Goal: Use online tool/utility: Utilize a website feature to perform a specific function

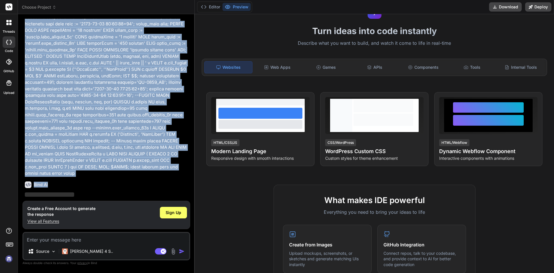
scroll to position [202, 0]
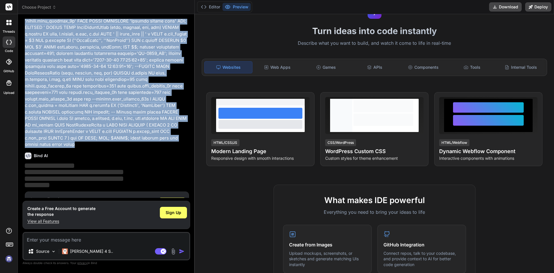
drag, startPoint x: 25, startPoint y: 35, endPoint x: 189, endPoint y: 138, distance: 193.8
click at [189, 138] on div "You Bind AI ‌ ‌ ‌ ‌ Create a Free Account to generate the response View all Fea…" at bounding box center [107, 108] width 166 height 179
copy p "CREATE OR REPLACE FUNCTION public.get_hole_onbottom_depths_demo( jobnumber char…"
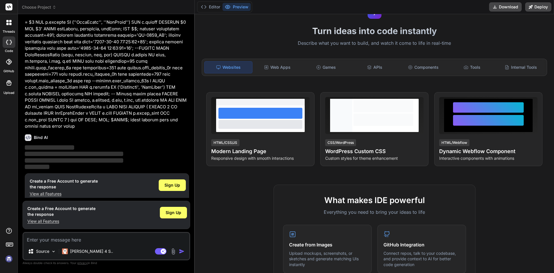
click at [80, 242] on textarea at bounding box center [106, 238] width 166 height 10
paste textarea "CREATE OR REPLACE FUNCTION public.get_hole_onbottom_depths_demo( jobnumber char…"
type textarea "CREATE OR REPLACE FUNCTION public.get_hole_onbottom_depths_demo( jobnumber char…"
type textarea "x"
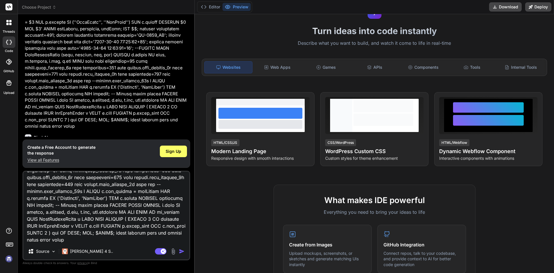
type textarea "CREATE OR REPLACE FUNCTION public.get_hole_onbottom_depths_demo( jobnumber char…"
click at [181, 249] on img "button" at bounding box center [182, 251] width 6 height 6
click at [176, 152] on span "Sign Up" at bounding box center [174, 151] width 16 height 6
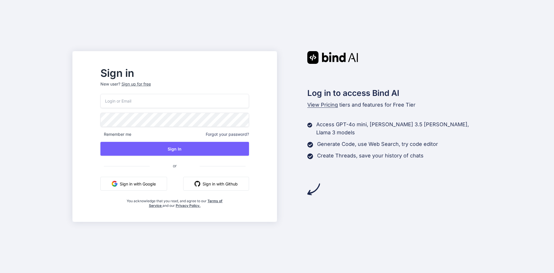
click at [154, 102] on input "email" at bounding box center [174, 101] width 149 height 14
type input "demo03012000@gmail.com"
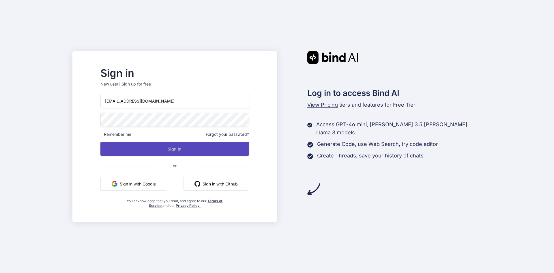
click at [183, 149] on button "Sign In" at bounding box center [174, 149] width 149 height 14
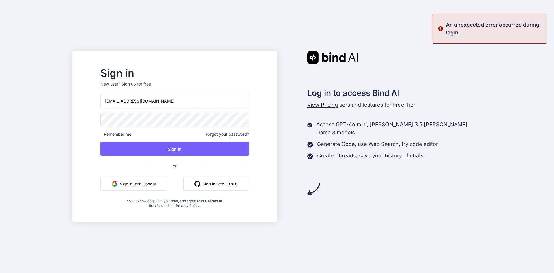
click at [190, 104] on input "demo03012000@gmail.com" at bounding box center [174, 101] width 149 height 14
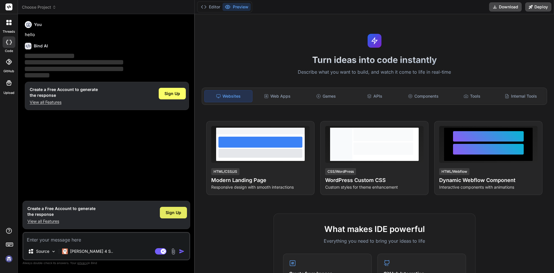
click at [170, 212] on span "Sign Up" at bounding box center [174, 212] width 16 height 6
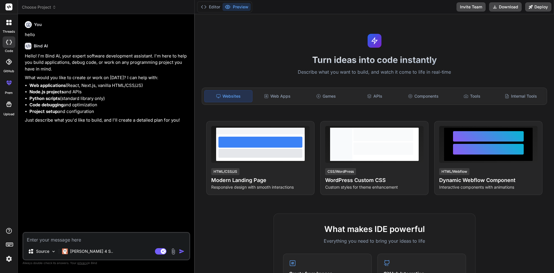
type textarea "x"
click at [70, 239] on textarea at bounding box center [106, 238] width 166 height 10
paste textarea "[URL][DOMAIN_NAME]"
type textarea "[URL][DOMAIN_NAME]"
type textarea "x"
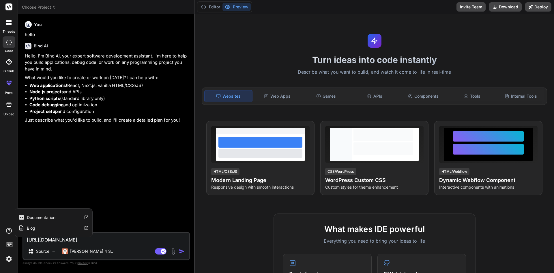
drag, startPoint x: 110, startPoint y: 242, endPoint x: 11, endPoint y: 233, distance: 99.4
click at [11, 233] on div "threads code GitHub prem Upload Documentation Blog Choose Project Created with …" at bounding box center [277, 136] width 554 height 273
type textarea "x"
click at [86, 234] on textarea at bounding box center [106, 238] width 166 height 10
paste textarea "-- FUNCTION: public.get_hole_onbottom_depths_demo(character varying, timestamp …"
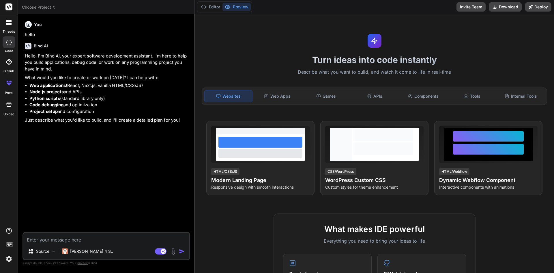
type textarea "-- FUNCTION: public.get_hole_onbottom_depths_demo(character varying, timestamp …"
type textarea "x"
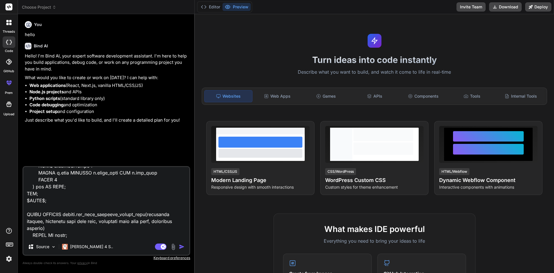
type textarea "-- FUNCTION: public.get_hole_onbottom_depths_demo(character varying, timestamp …"
type textarea "x"
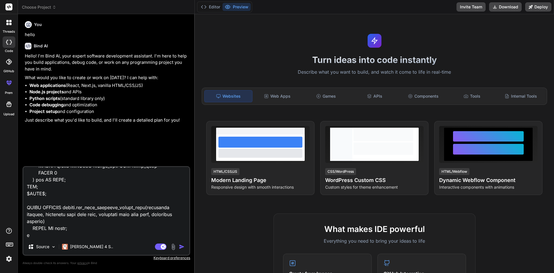
type textarea "-- FUNCTION: public.get_hole_onbottom_depths_demo(character varying, timestamp …"
type textarea "x"
type textarea "-- FUNCTION: public.get_hole_onbottom_depths_demo(character varying, timestamp …"
type textarea "x"
type textarea "-- FUNCTION: public.get_hole_onbottom_depths_demo(character varying, timestamp …"
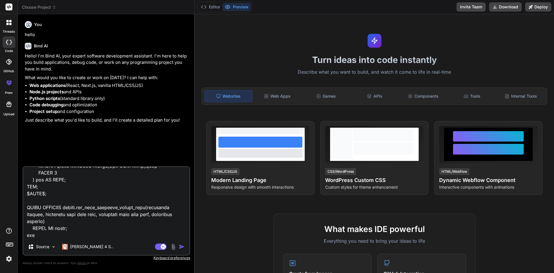
type textarea "x"
type textarea "-- FUNCTION: public.get_hole_onbottom_depths_demo(character varying, timestamp …"
type textarea "x"
type textarea "-- FUNCTION: public.get_hole_onbottom_depths_demo(character varying, timestamp …"
type textarea "x"
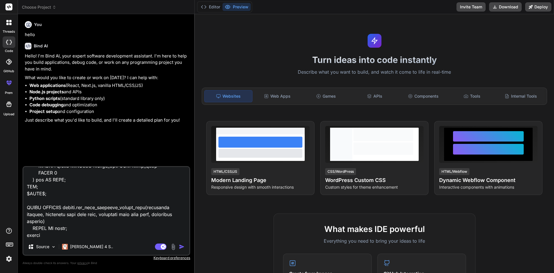
type textarea "-- FUNCTION: public.get_hole_onbottom_depths_demo(character varying, timestamp …"
type textarea "x"
type textarea "-- FUNCTION: public.get_hole_onbottom_depths_demo(character varying, timestamp …"
type textarea "x"
type textarea "-- FUNCTION: public.get_hole_onbottom_depths_demo(character varying, timestamp …"
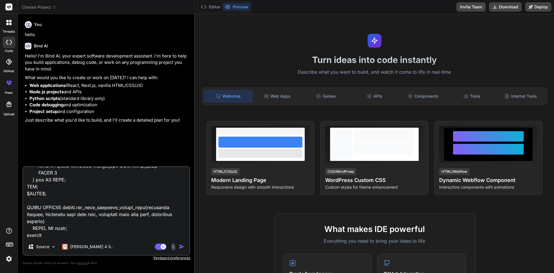
type textarea "x"
type textarea "-- FUNCTION: public.get_hole_onbottom_depths_demo(character varying, timestamp …"
type textarea "x"
type textarea "-- FUNCTION: public.get_hole_onbottom_depths_demo(character varying, timestamp …"
type textarea "x"
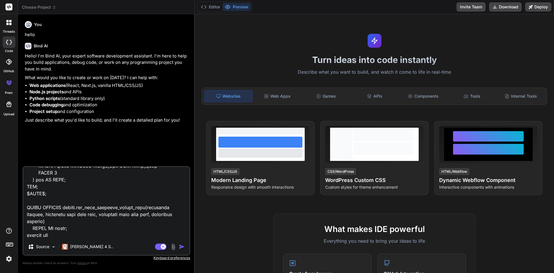
type textarea "-- FUNCTION: public.get_hole_onbottom_depths_demo(character varying, timestamp …"
type textarea "x"
type textarea "-- FUNCTION: public.get_hole_onbottom_depths_demo(character varying, timestamp …"
type textarea "x"
type textarea "-- FUNCTION: public.get_hole_onbottom_depths_demo(character varying, timestamp …"
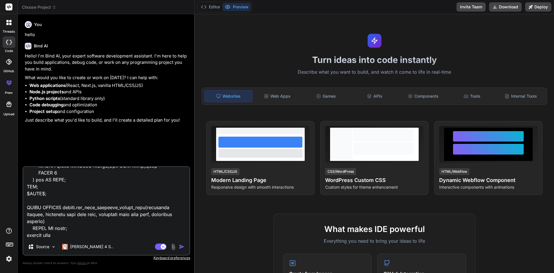
type textarea "x"
type textarea "-- FUNCTION: public.get_hole_onbottom_depths_demo(character varying, timestamp …"
type textarea "x"
type textarea "-- FUNCTION: public.get_hole_onbottom_depths_demo(character varying, timestamp …"
type textarea "x"
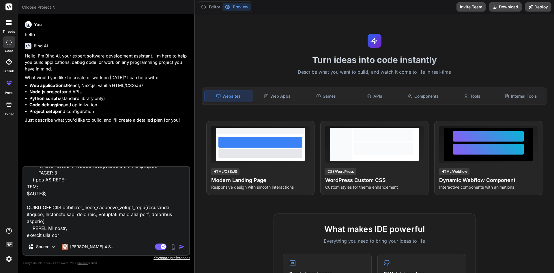
type textarea "-- FUNCTION: public.get_hole_onbottom_depths_demo(character varying, timestamp …"
type textarea "x"
type textarea "-- FUNCTION: public.get_hole_onbottom_depths_demo(character varying, timestamp …"
type textarea "x"
type textarea "-- FUNCTION: public.get_hole_onbottom_depths_demo(character varying, timestamp …"
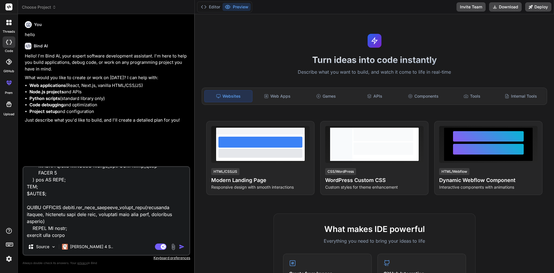
type textarea "x"
type textarea "-- FUNCTION: public.get_hole_onbottom_depths_demo(character varying, timestamp …"
type textarea "x"
type textarea "-- FUNCTION: public.get_hole_onbottom_depths_demo(character varying, timestamp …"
type textarea "x"
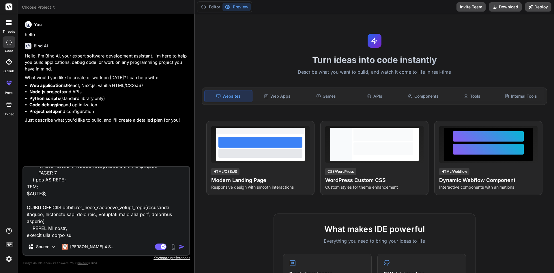
type textarea "-- FUNCTION: public.get_hole_onbottom_depths_demo(character varying, timestamp …"
type textarea "x"
type textarea "-- FUNCTION: public.get_hole_onbottom_depths_demo(character varying, timestamp …"
type textarea "x"
type textarea "-- FUNCTION: public.get_hole_onbottom_depths_demo(character varying, timestamp …"
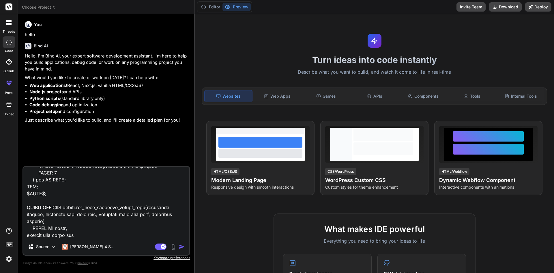
type textarea "x"
type textarea "-- FUNCTION: public.get_hole_onbottom_depths_demo(character varying, timestamp …"
type textarea "x"
type textarea "-- FUNCTION: public.get_hole_onbottom_depths_demo(character varying, timestamp …"
type textarea "x"
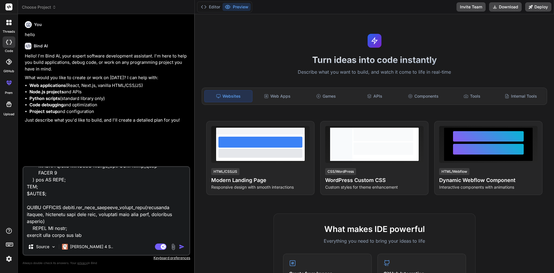
type textarea "-- FUNCTION: public.get_hole_onbottom_depths_demo(character varying, timestamp …"
type textarea "x"
type textarea "-- FUNCTION: public.get_hole_onbottom_depths_demo(character varying, timestamp …"
type textarea "x"
type textarea "-- FUNCTION: public.get_hole_onbottom_depths_demo(character varying, timestamp …"
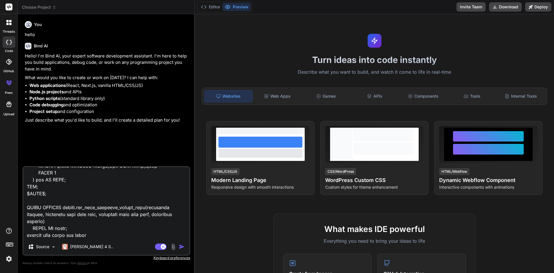
type textarea "x"
type textarea "-- FUNCTION: public.get_hole_onbottom_depths_demo(character varying, timestamp …"
type textarea "x"
type textarea "-- FUNCTION: public.get_hole_onbottom_depths_demo(character varying, timestamp …"
type textarea "x"
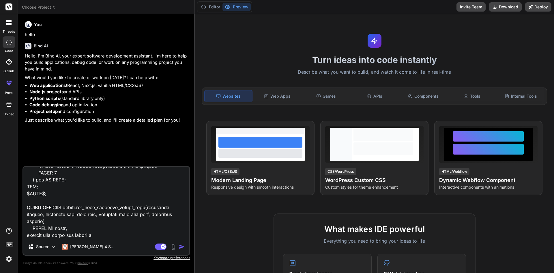
type textarea "-- FUNCTION: public.get_hole_onbottom_depths_demo(character varying, timestamp …"
type textarea "x"
type textarea "-- FUNCTION: public.get_hole_onbottom_depths_demo(character varying, timestamp …"
type textarea "x"
type textarea "-- FUNCTION: public.get_hole_onbottom_depths_demo(character varying, timestamp …"
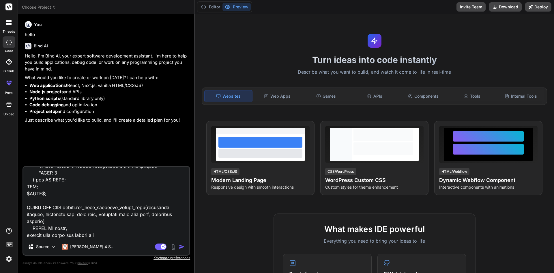
type textarea "x"
type textarea "-- FUNCTION: public.get_hole_onbottom_depths_demo(character varying, timestamp …"
type textarea "x"
type textarea "-- FUNCTION: public.get_hole_onbottom_depths_demo(character varying, timestamp …"
type textarea "x"
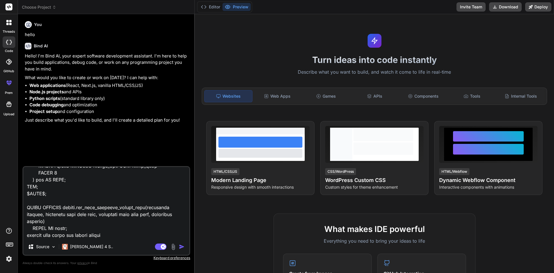
type textarea "-- FUNCTION: public.get_hole_onbottom_depths_demo(character varying, timestamp …"
type textarea "x"
type textarea "-- FUNCTION: public.get_hole_onbottom_depths_demo(character varying, timestamp …"
type textarea "x"
type textarea "-- FUNCTION: public.get_hole_onbottom_depths_demo(character varying, timestamp …"
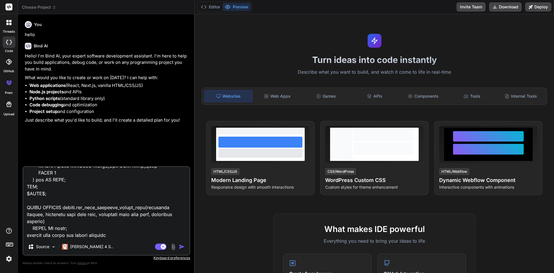
type textarea "x"
type textarea "-- FUNCTION: public.get_hole_onbottom_depths_demo(character varying, timestamp …"
type textarea "x"
type textarea "-- FUNCTION: public.get_hole_onbottom_depths_demo(character varying, timestamp …"
type textarea "x"
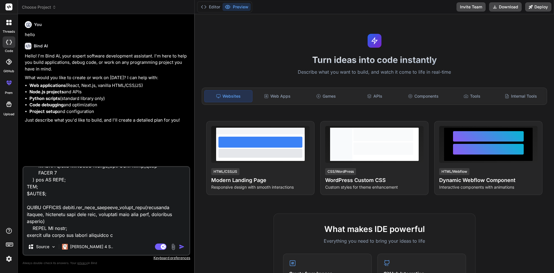
type textarea "-- FUNCTION: public.get_hole_onbottom_depths_demo(character varying, timestamp …"
type textarea "x"
type textarea "-- FUNCTION: public.get_hole_onbottom_depths_demo(character varying, timestamp …"
type textarea "x"
type textarea "-- FUNCTION: public.get_hole_onbottom_depths_demo(character varying, timestamp …"
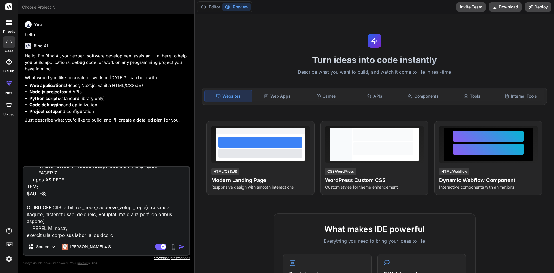
type textarea "x"
type textarea "-- FUNCTION: public.get_hole_onbottom_depths_demo(character varying, timestamp …"
type textarea "x"
type textarea "-- FUNCTION: public.get_hole_onbottom_depths_demo(character varying, timestamp …"
type textarea "x"
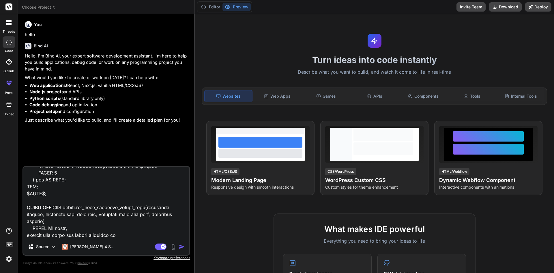
type textarea "-- FUNCTION: public.get_hole_onbottom_depths_demo(character varying, timestamp …"
type textarea "x"
type textarea "-- FUNCTION: public.get_hole_onbottom_depths_demo(character varying, timestamp …"
type textarea "x"
type textarea "-- FUNCTION: public.get_hole_onbottom_depths_demo(character varying, timestamp …"
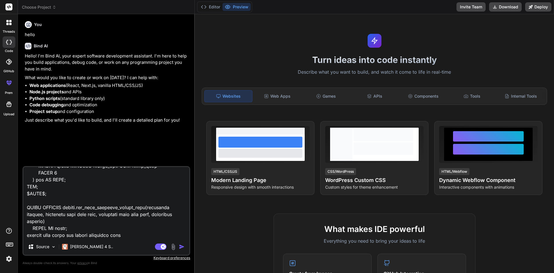
type textarea "x"
type textarea "-- FUNCTION: public.get_hole_onbottom_depths_demo(character varying, timestamp …"
type textarea "x"
type textarea "-- FUNCTION: public.get_hole_onbottom_depths_demo(character varying, timestamp …"
type textarea "x"
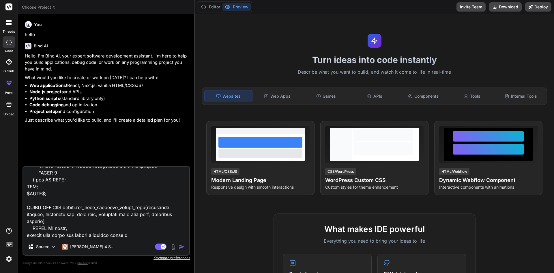
type textarea "-- FUNCTION: public.get_hole_onbottom_depths_demo(character varying, timestamp …"
type textarea "x"
type textarea "-- FUNCTION: public.get_hole_onbottom_depths_demo(character varying, timestamp …"
type textarea "x"
type textarea "-- FUNCTION: public.get_hole_onbottom_depths_demo(character varying, timestamp …"
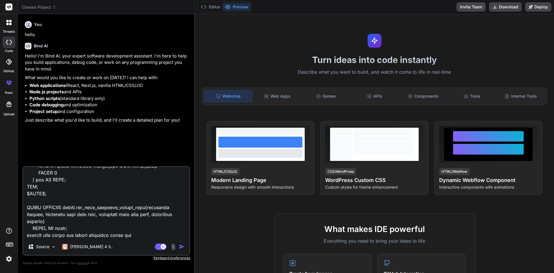
type textarea "x"
type textarea "-- FUNCTION: public.get_hole_onbottom_depths_demo(character varying, timestamp …"
type textarea "x"
type textarea "-- FUNCTION: public.get_hole_onbottom_depths_demo(character varying, timestamp …"
type textarea "x"
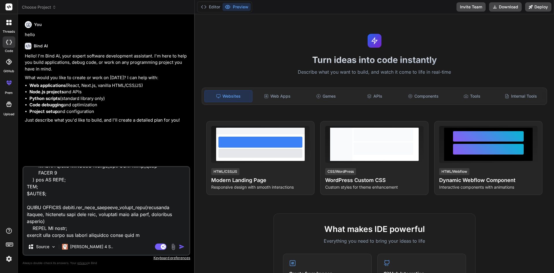
type textarea "-- FUNCTION: public.get_hole_onbottom_depths_demo(character varying, timestamp …"
type textarea "x"
type textarea "-- FUNCTION: public.get_hole_onbottom_depths_demo(character varying, timestamp …"
type textarea "x"
type textarea "-- FUNCTION: public.get_hole_onbottom_depths_demo(character varying, timestamp …"
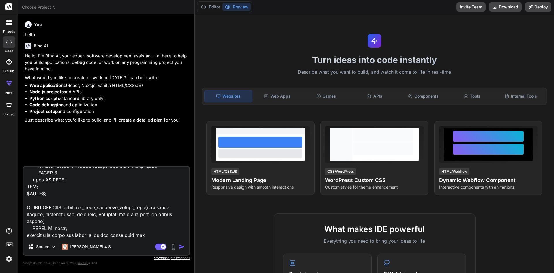
type textarea "x"
type textarea "-- FUNCTION: public.get_hole_onbottom_depths_demo(character varying, timestamp …"
type textarea "x"
type textarea "-- FUNCTION: public.get_hole_onbottom_depths_demo(character varying, timestamp …"
type textarea "x"
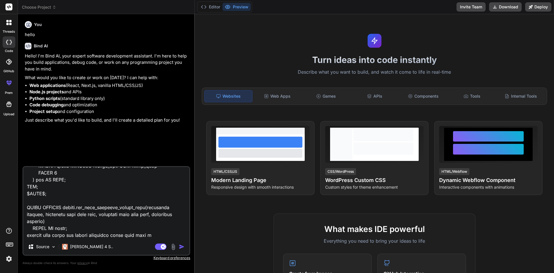
type textarea "-- FUNCTION: public.get_hole_onbottom_depths_demo(character varying, timestamp …"
type textarea "x"
type textarea "-- FUNCTION: public.get_hole_onbottom_depths_demo(character varying, timestamp …"
type textarea "x"
type textarea "-- FUNCTION: public.get_hole_onbottom_depths_demo(character varying, timestamp …"
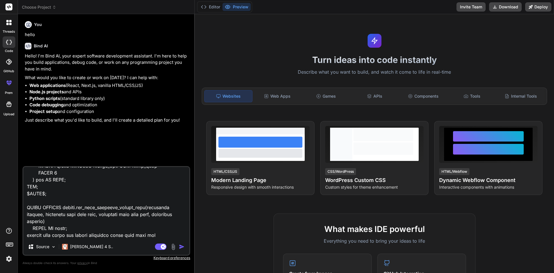
type textarea "x"
type textarea "-- FUNCTION: public.get_hole_onbottom_depths_demo(character varying, timestamp …"
type textarea "x"
type textarea "-- FUNCTION: public.get_hole_onbottom_depths_demo(character varying, timestamp …"
type textarea "x"
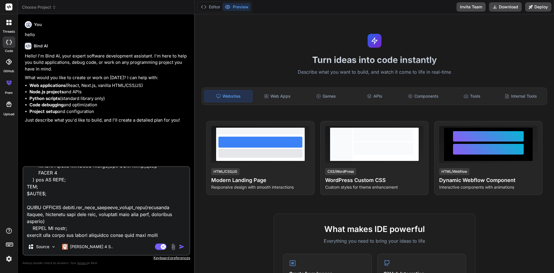
type textarea "-- FUNCTION: public.get_hole_onbottom_depths_demo(character varying, timestamp …"
type textarea "x"
type textarea "-- FUNCTION: public.get_hole_onbottom_depths_demo(character varying, timestamp …"
type textarea "x"
type textarea "-- FUNCTION: public.get_hole_onbottom_depths_demo(character varying, timestamp …"
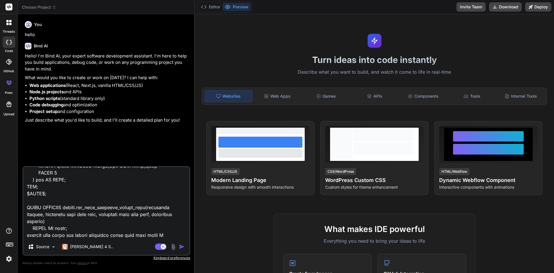
type textarea "x"
type textarea "-- FUNCTION: public.get_hole_onbottom_depths_demo(character varying, timestamp …"
type textarea "x"
type textarea "-- FUNCTION: public.get_hole_onbottom_depths_demo(character varying, timestamp …"
type textarea "x"
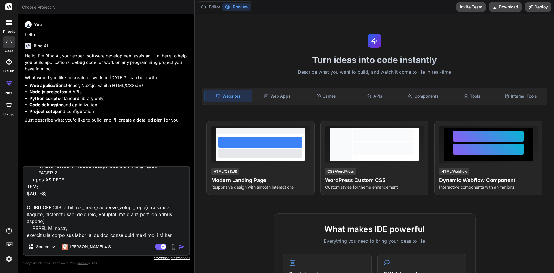
type textarea "-- FUNCTION: public.get_hole_onbottom_depths_demo(character varying, timestamp …"
type textarea "x"
type textarea "-- FUNCTION: public.get_hole_onbottom_depths_demo(character varying, timestamp …"
type textarea "x"
type textarea "-- FUNCTION: public.get_hole_onbottom_depths_demo(character varying, timestamp …"
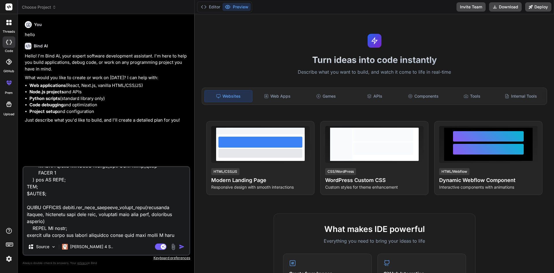
type textarea "x"
type textarea "-- FUNCTION: public.get_hole_onbottom_depths_demo(character varying, timestamp …"
type textarea "x"
type textarea "-- FUNCTION: public.get_hole_onbottom_depths_demo(character varying, timestamp …"
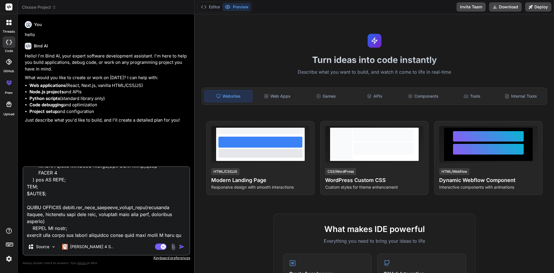
type textarea "x"
type textarea "-- FUNCTION: public.get_hole_onbottom_depths_demo(character varying, timestamp …"
type textarea "x"
type textarea "-- FUNCTION: public.get_hole_onbottom_depths_demo(character varying, timestamp …"
type textarea "x"
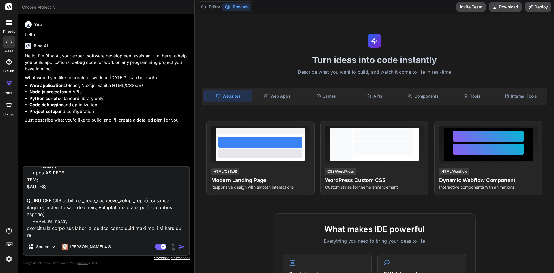
type textarea "-- FUNCTION: public.get_hole_onbottom_depths_demo(character varying, timestamp …"
type textarea "x"
type textarea "-- FUNCTION: public.get_hole_onbottom_depths_demo(character varying, timestamp …"
type textarea "x"
type textarea "-- FUNCTION: public.get_hole_onbottom_depths_demo(character varying, timestamp …"
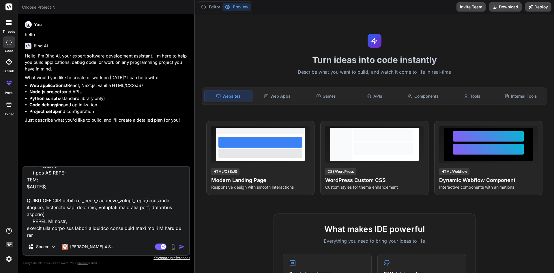
type textarea "x"
type textarea "-- FUNCTION: public.get_hole_onbottom_depths_demo(character varying, timestamp …"
type textarea "x"
type textarea "-- FUNCTION: public.get_hole_onbottom_depths_demo(character varying, timestamp …"
type textarea "x"
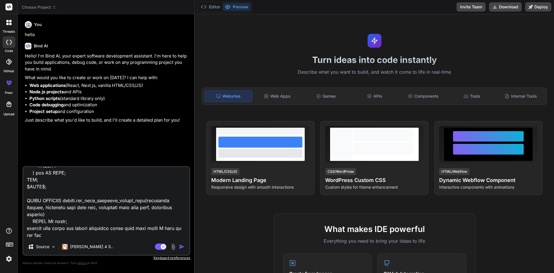
type textarea "-- FUNCTION: public.get_hole_onbottom_depths_demo(character varying, timestamp …"
type textarea "x"
type textarea "-- FUNCTION: public.get_hole_onbottom_depths_demo(character varying, timestamp …"
type textarea "x"
type textarea "-- FUNCTION: public.get_hole_onbottom_depths_demo(character varying, timestamp …"
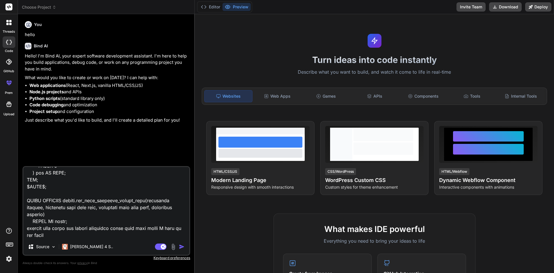
type textarea "x"
type textarea "-- FUNCTION: public.get_hole_onbottom_depths_demo(character varying, timestamp …"
type textarea "x"
type textarea "-- FUNCTION: public.get_hole_onbottom_depths_demo(character varying, timestamp …"
type textarea "x"
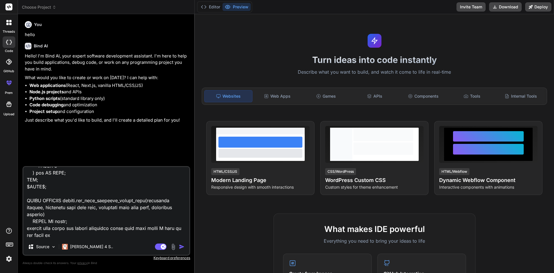
type textarea "-- FUNCTION: public.get_hole_onbottom_depths_demo(character varying, timestamp …"
type textarea "x"
type textarea "-- FUNCTION: public.get_hole_onbottom_depths_demo(character varying, timestamp …"
type textarea "x"
type textarea "-- FUNCTION: public.get_hole_onbottom_depths_demo(character varying, timestamp …"
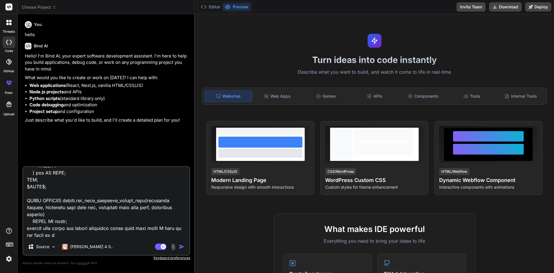
type textarea "x"
type textarea "-- FUNCTION: public.get_hole_onbottom_depths_demo(character varying, timestamp …"
type textarea "x"
type textarea "-- FUNCTION: public.get_hole_onbottom_depths_demo(character varying, timestamp …"
type textarea "x"
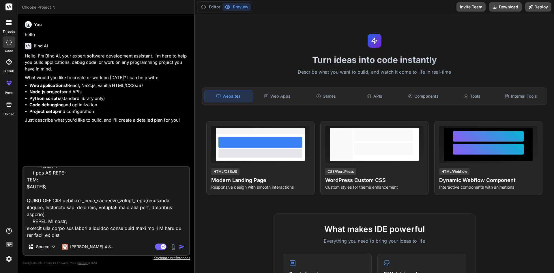
type textarea "-- FUNCTION: public.get_hole_onbottom_depths_demo(character varying, timestamp …"
type textarea "x"
paste textarea "FROM public.wits_records_10m w"
type textarea "-- FUNCTION: public.get_hole_onbottom_depths_demo(character varying, timestamp …"
type textarea "x"
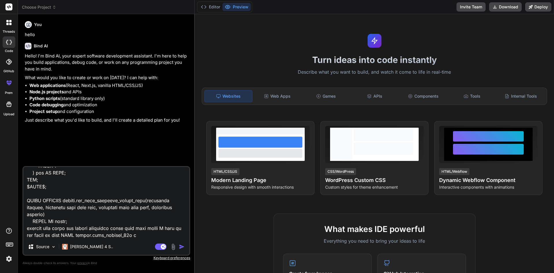
type textarea "-- FUNCTION: public.get_hole_onbottom_depths_demo(character varying, timestamp …"
type textarea "x"
type textarea "-- FUNCTION: public.get_hole_onbottom_depths_demo(character varying, timestamp …"
paste textarea "-- FUNCTION: public.get_hole_onbottom_depths_demo(character varying, timestamp …"
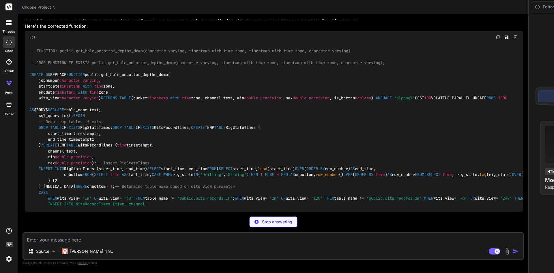
scroll to position [1064, 0]
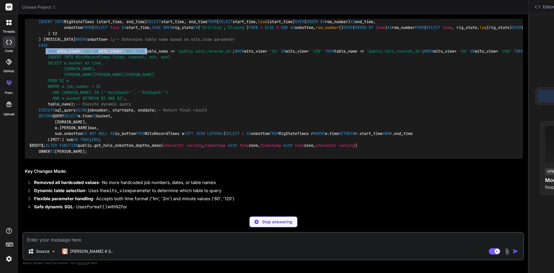
drag, startPoint x: 47, startPoint y: 135, endPoint x: 170, endPoint y: 137, distance: 122.6
click at [170, 137] on div "-- FUNCTION: public.get_hole_onbottom_depths_demo(character varying, timestamp …" at bounding box center [274, 28] width 498 height 262
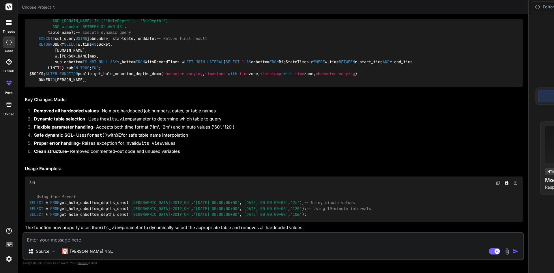
scroll to position [1122, 0]
click at [98, 237] on textarea at bounding box center [273, 238] width 500 height 10
paste textarea "bucketsize interval"
drag, startPoint x: 38, startPoint y: 106, endPoint x: 104, endPoint y: 106, distance: 65.5
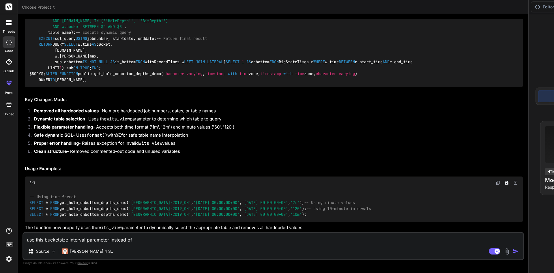
drag, startPoint x: 102, startPoint y: 106, endPoint x: 39, endPoint y: 107, distance: 63.2
copy code "wits_view character varying"
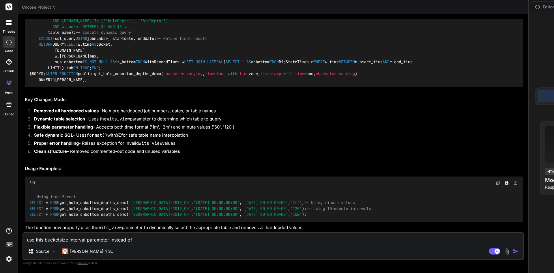
click at [140, 238] on textarea "use this bucketsize interval parameter instead of" at bounding box center [273, 238] width 500 height 10
paste textarea "wits_view character varying"
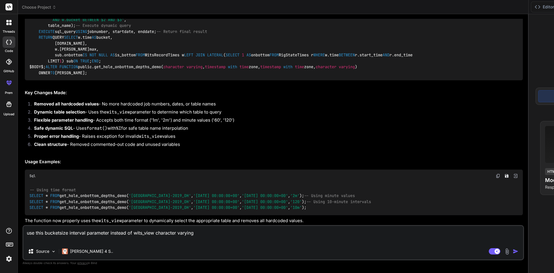
scroll to position [1180, 0]
drag, startPoint x: 36, startPoint y: 90, endPoint x: 92, endPoint y: 157, distance: 87.7
copy code "-- Build dynamic SQL query sql_query : = format( ' INSERT INTO WitsRecordTimes …"
click at [59, 238] on textarea "use this bucketsize interval parameter instead of wits_view character varying" at bounding box center [273, 234] width 500 height 17
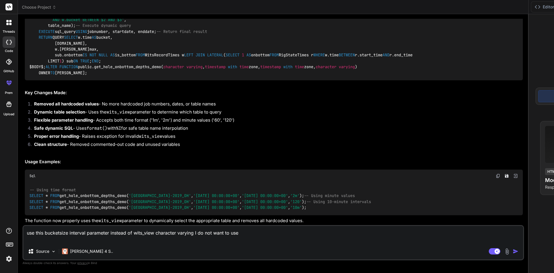
paste textarea "-- Build dynamic SQL query sql_query := format(' INSERT INTO WitsRecordTimes (t…"
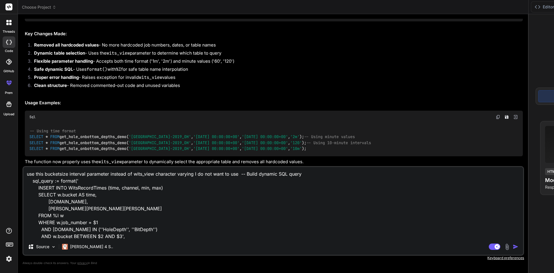
scroll to position [21, 0]
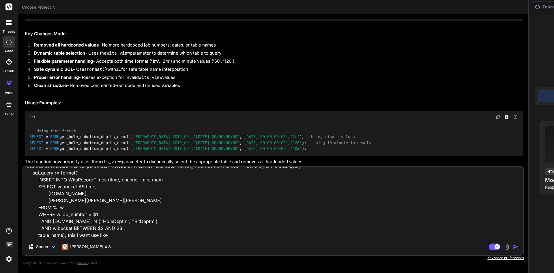
paste textarea "INSERT INTO WitsRecordTimes (time, channel, min, max) SELECT w.bucket AS time, …"
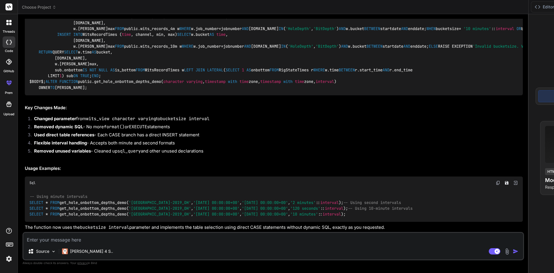
scroll to position [2558, 0]
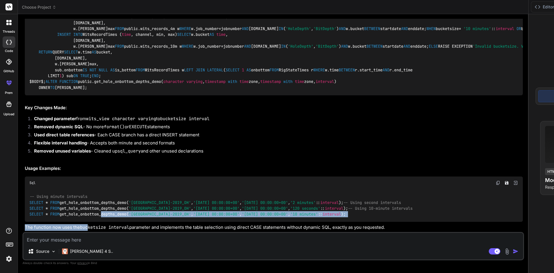
drag, startPoint x: 87, startPoint y: 209, endPoint x: 103, endPoint y: 207, distance: 15.5
click at [103, 207] on div "I'll modify the function to use bucketsize interval parameter and use direct ta…" at bounding box center [274, 14] width 498 height 433
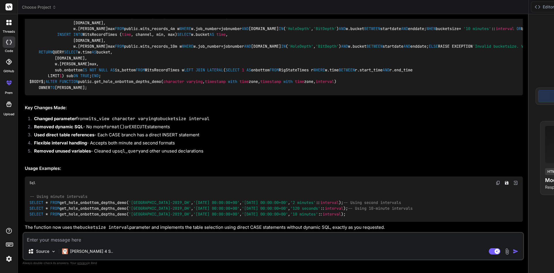
click at [185, 189] on div "-- Using minute intervals SELECT * FROM get_hole_onbottom_depths_demo( '[GEOGRA…" at bounding box center [274, 205] width 498 height 33
drag, startPoint x: 29, startPoint y: 111, endPoint x: 81, endPoint y: 153, distance: 66.4
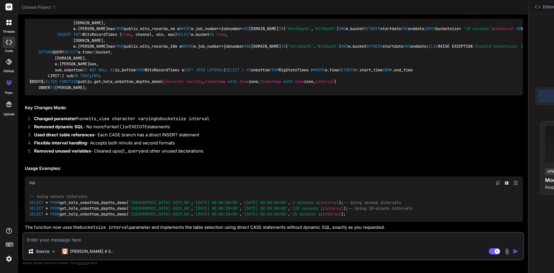
click at [113, 243] on div "Source Claude 4 S.. Agent Mode. When this toggle is activated, AI automatically…" at bounding box center [273, 246] width 501 height 28
click at [112, 240] on textarea at bounding box center [273, 238] width 500 height 10
paste textarea "ERROR: syntax error at or near "interval" LINE 1: interval ^ SQL state: 42601 C…"
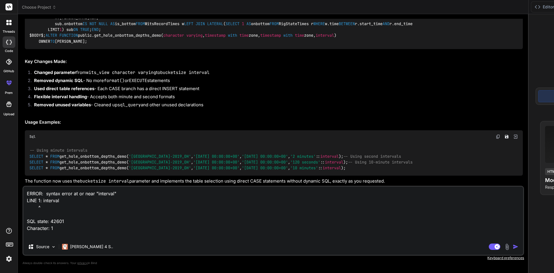
paste textarea "-- FUNCTION: public.get_hole_onbottom_depths_demo(character varying, timestamp …"
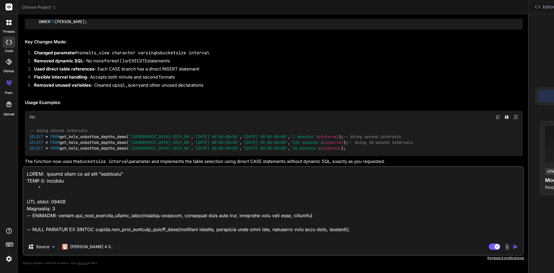
scroll to position [1005, 0]
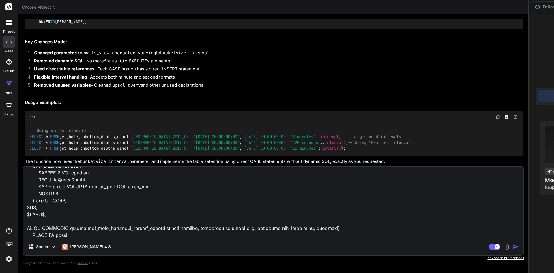
click at [513, 246] on img "button" at bounding box center [516, 247] width 6 height 6
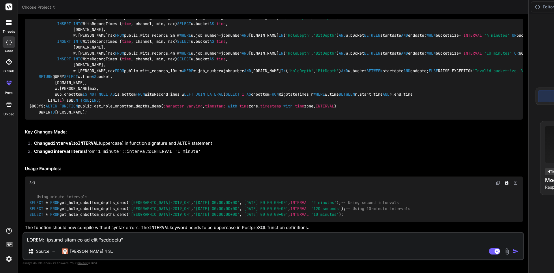
scroll to position [2977, 0]
click at [496, 180] on img at bounding box center [498, 182] width 5 height 5
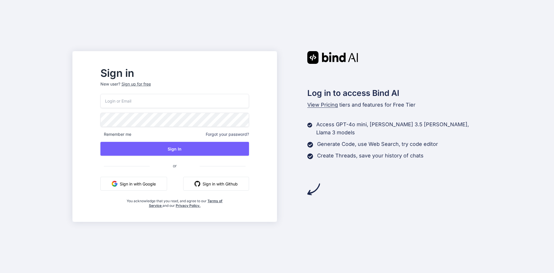
click at [177, 105] on input "email" at bounding box center [174, 101] width 149 height 14
paste input "https://app.getbind.co/auth/login"
drag, startPoint x: 192, startPoint y: 100, endPoint x: 97, endPoint y: 104, distance: 95.3
click at [97, 104] on div "Sign in New user? Sign up for free https://app.getbind.co/auth/login Remember m…" at bounding box center [277, 136] width 554 height 273
type input "demo03012000@gmail.com"
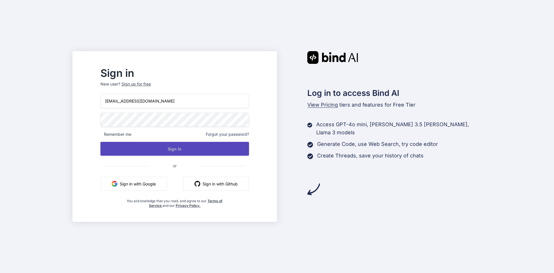
click at [193, 150] on button "Sign In" at bounding box center [174, 149] width 149 height 14
